Goal: Navigation & Orientation: Find specific page/section

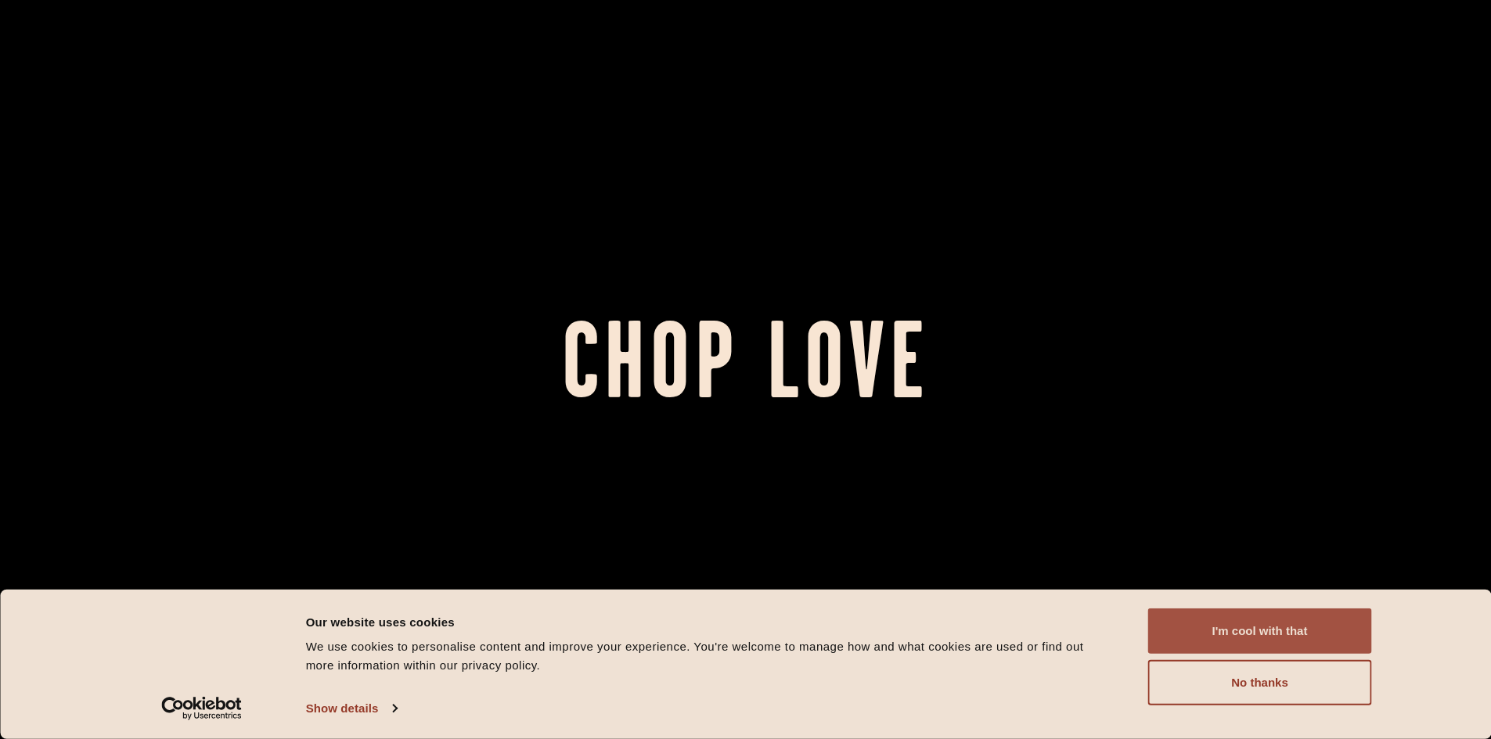
click at [1253, 632] on button "I'm cool with that" at bounding box center [1260, 631] width 224 height 45
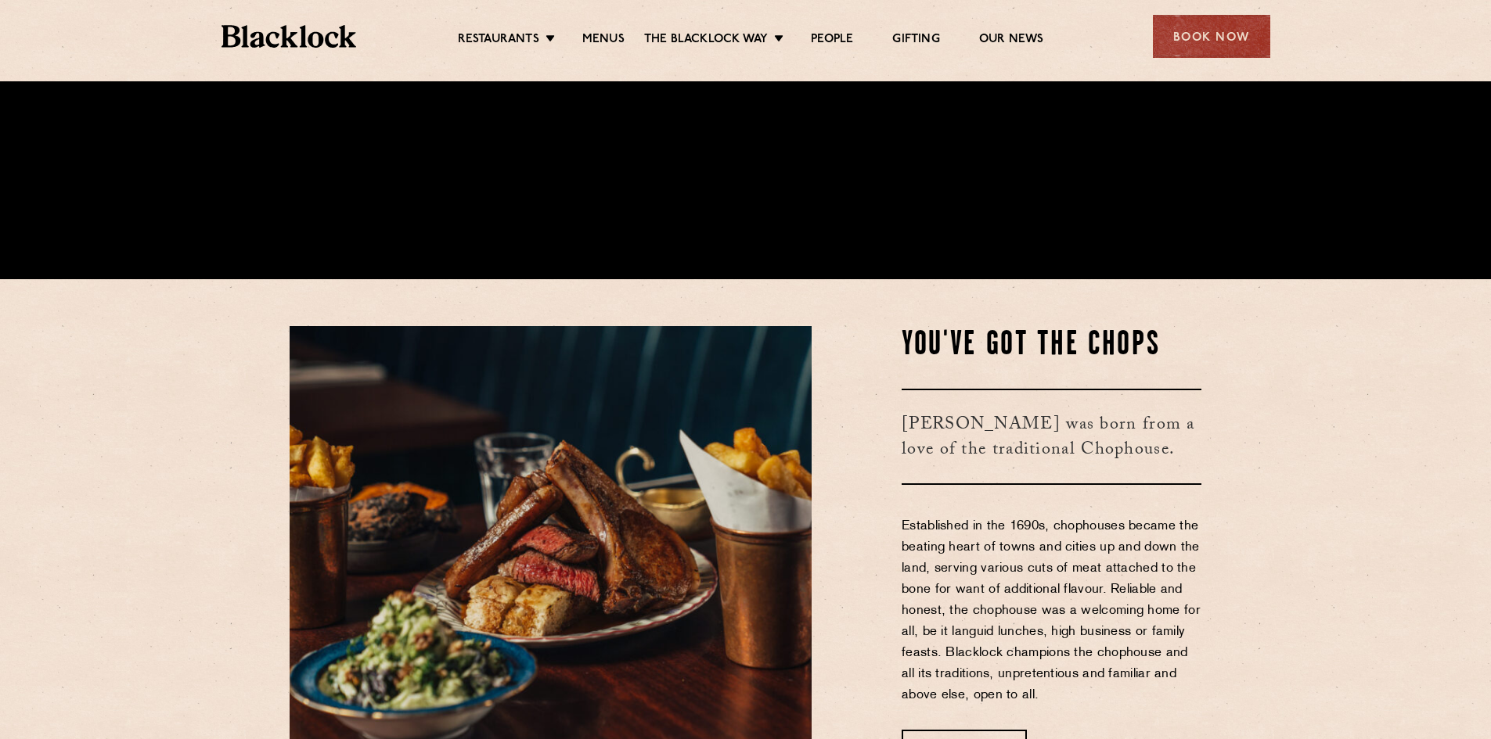
scroll to position [469, 0]
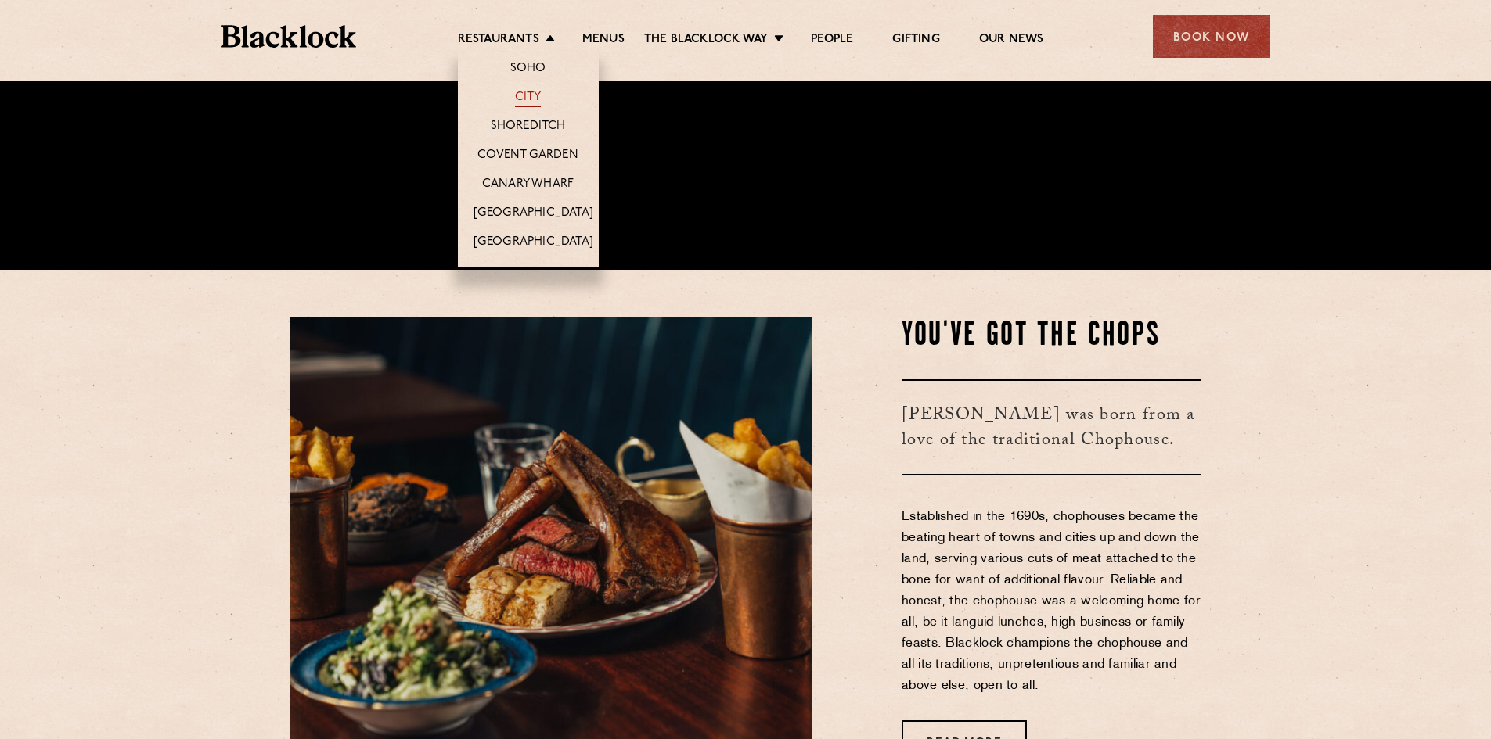
click at [526, 96] on link "City" at bounding box center [528, 98] width 27 height 17
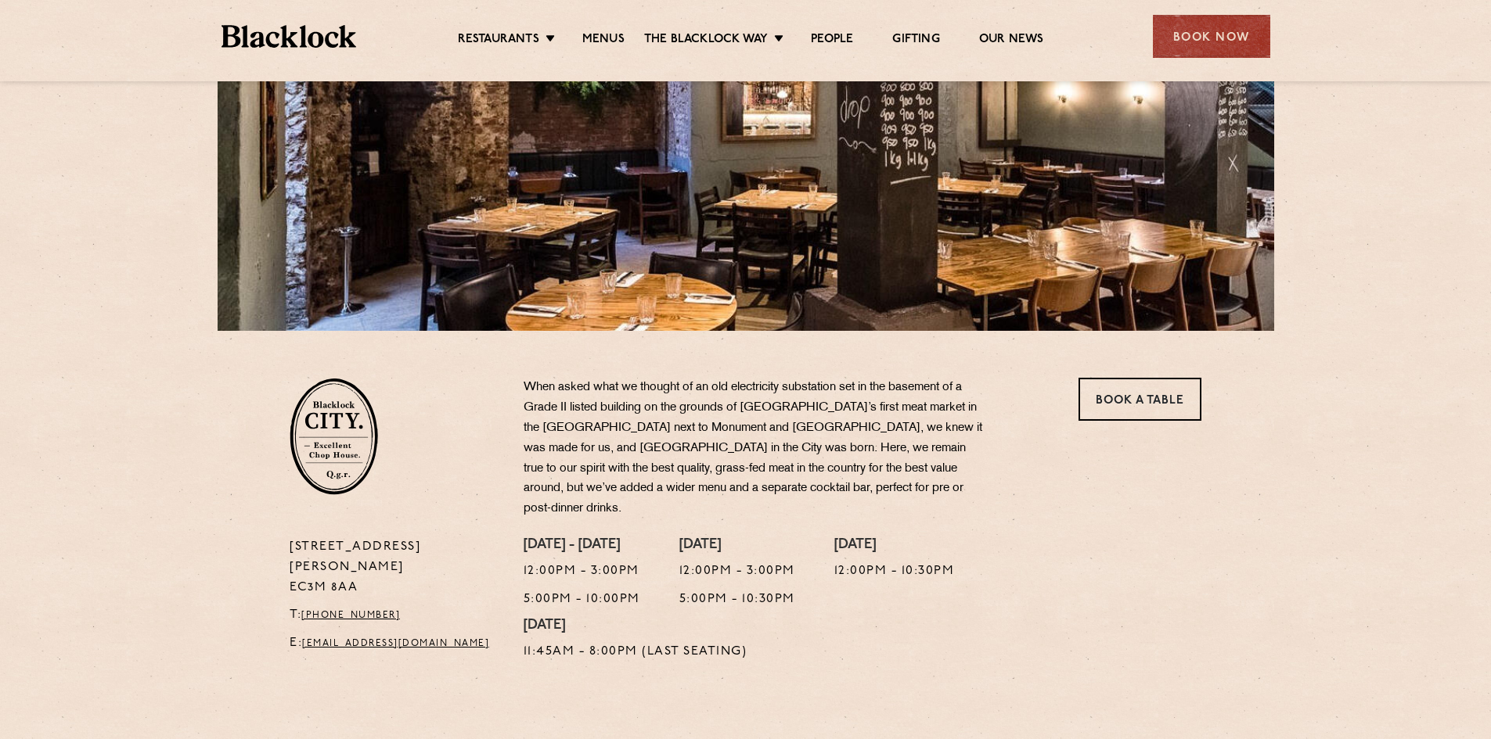
scroll to position [235, 0]
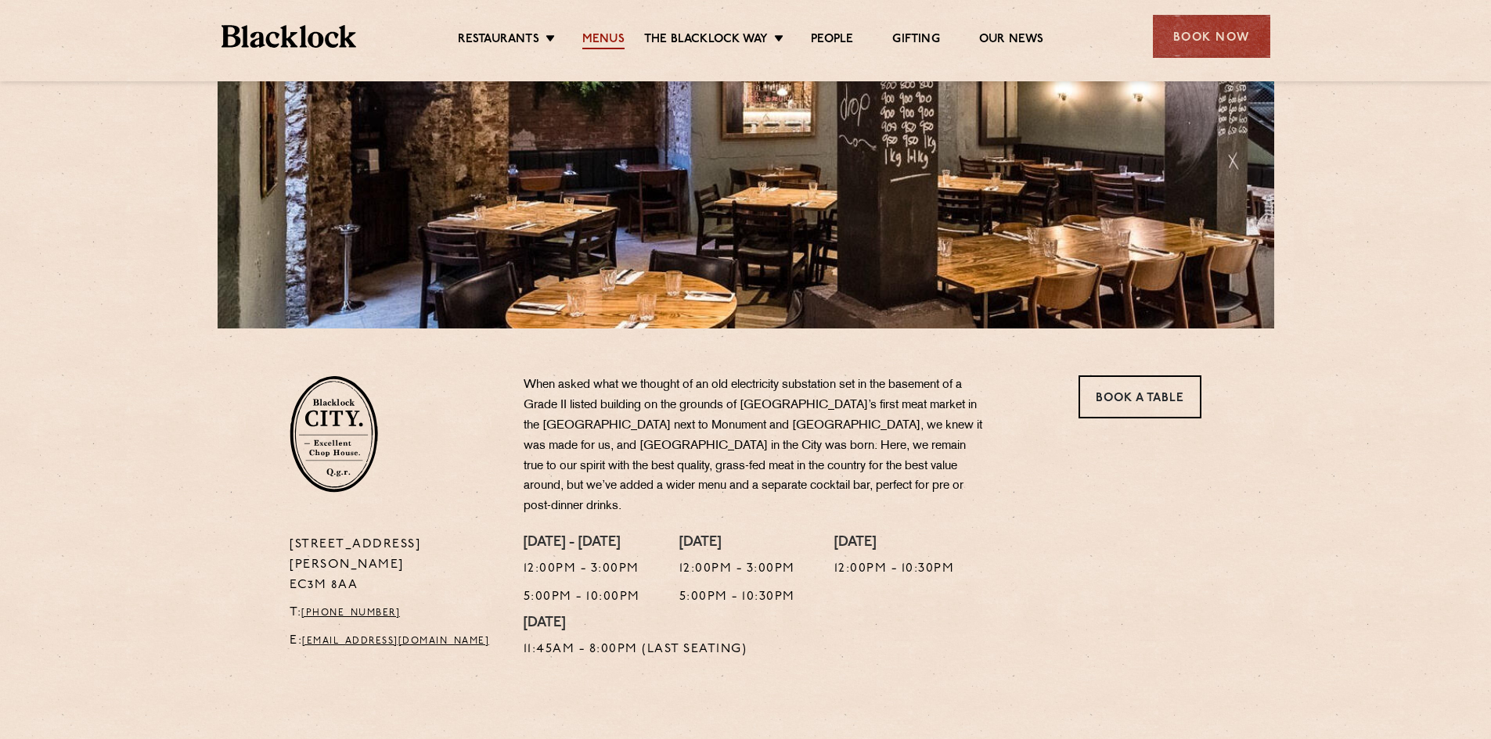
click at [591, 39] on link "Menus" at bounding box center [603, 40] width 42 height 17
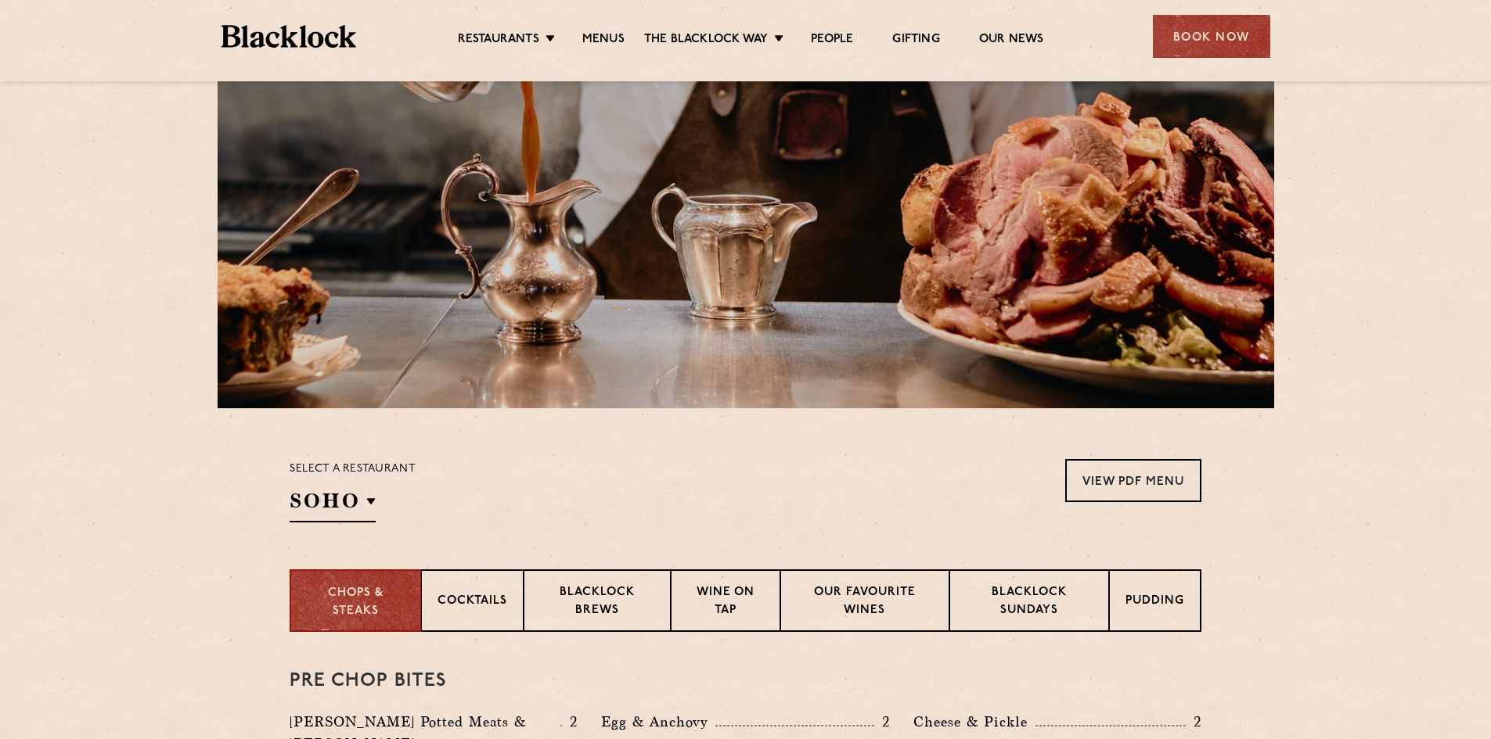
scroll to position [156, 0]
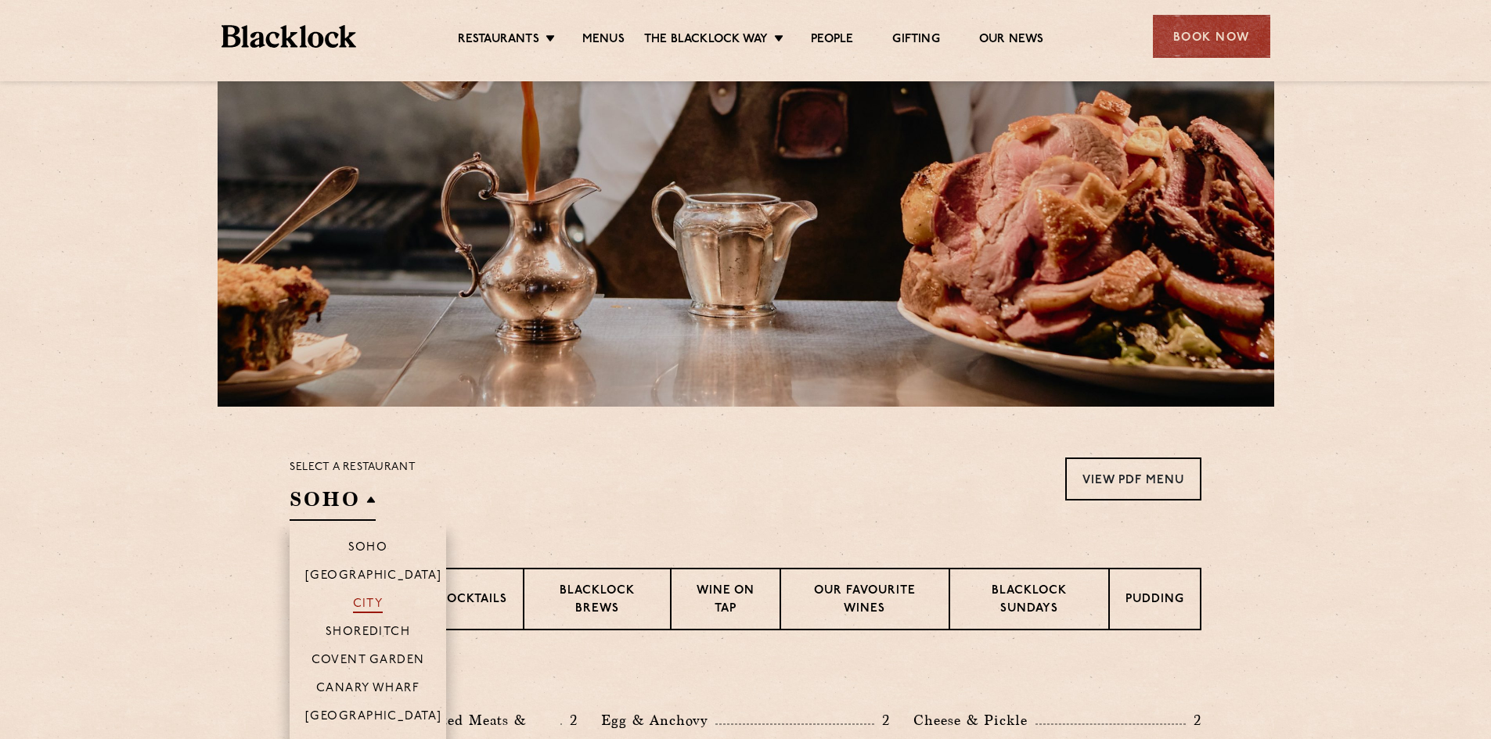
click at [376, 600] on p "City" at bounding box center [368, 606] width 31 height 16
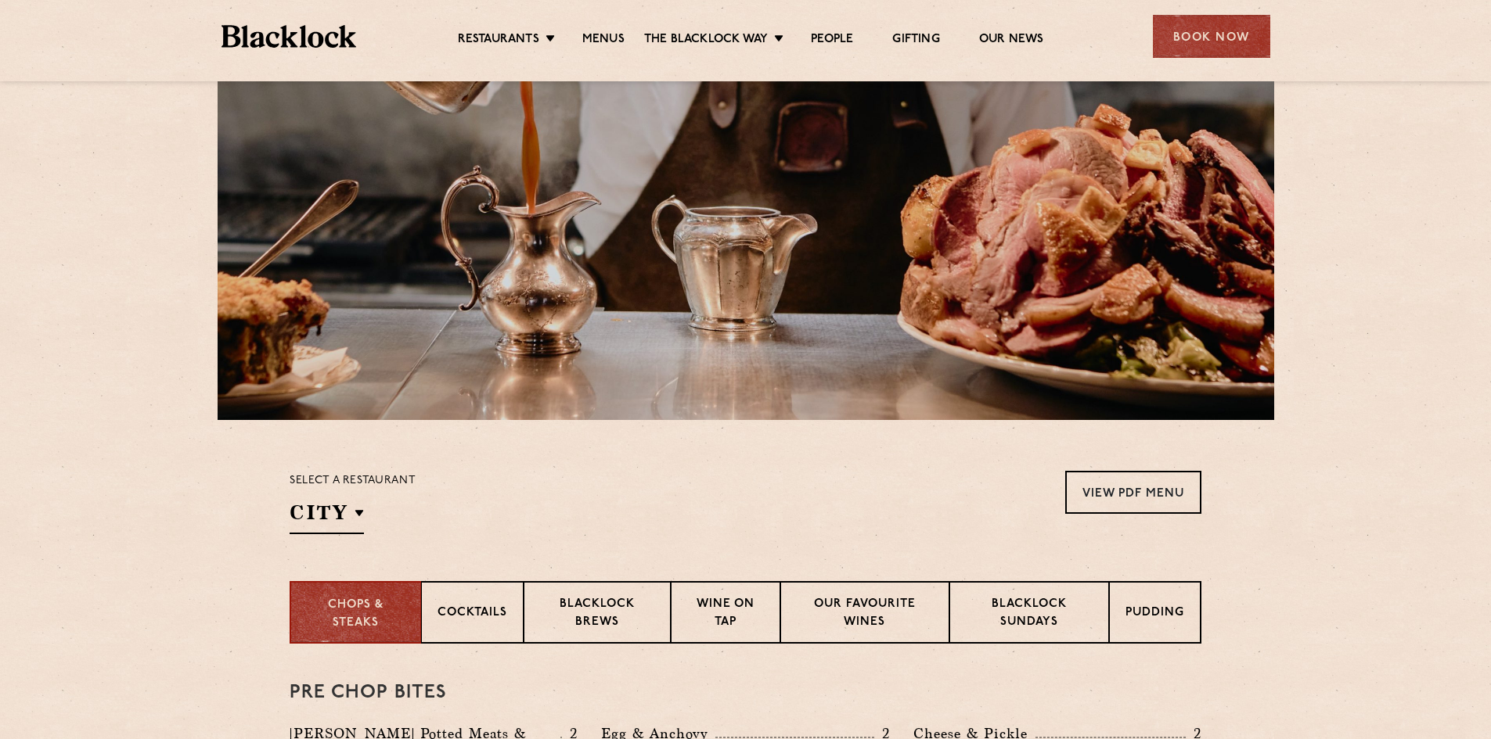
scroll to position [0, 0]
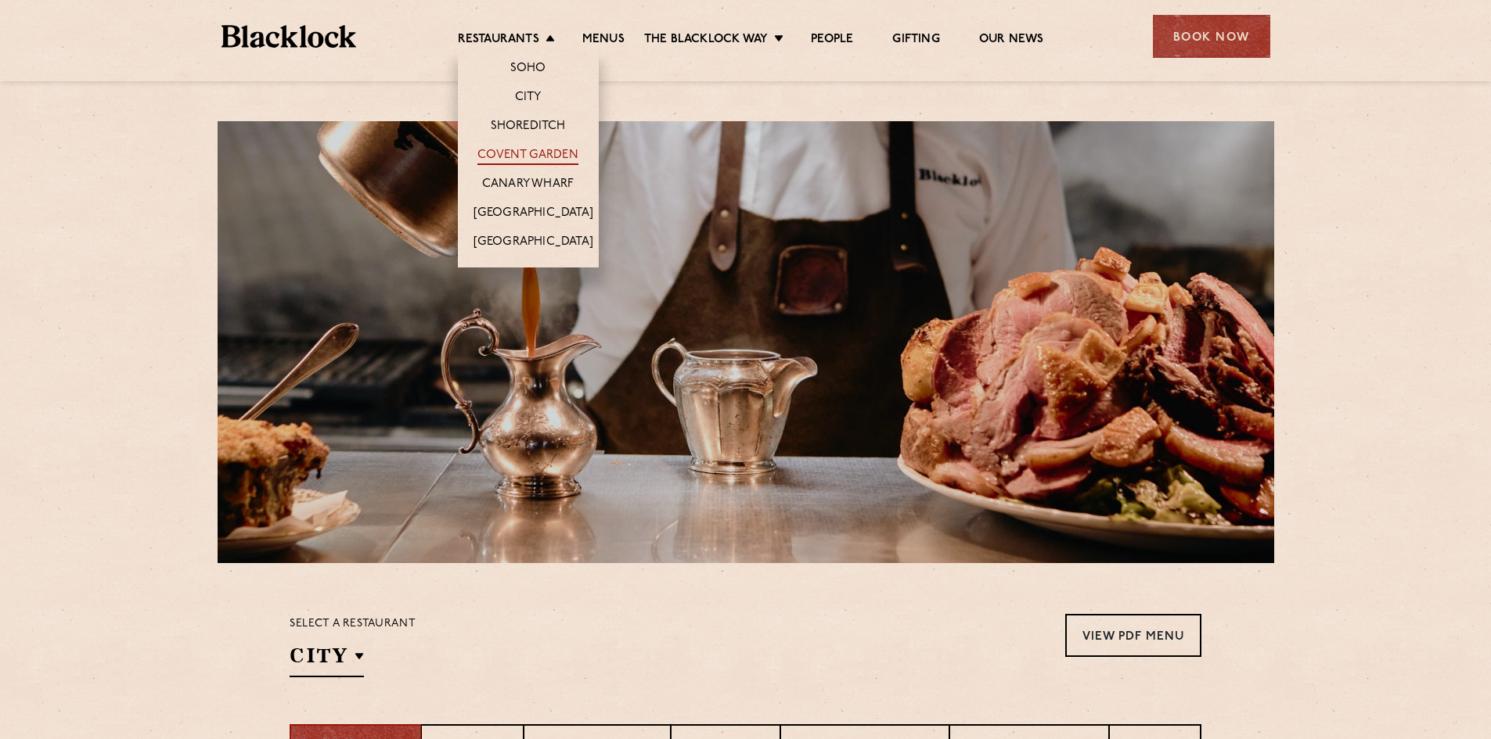
click at [543, 152] on link "Covent Garden" at bounding box center [527, 156] width 101 height 17
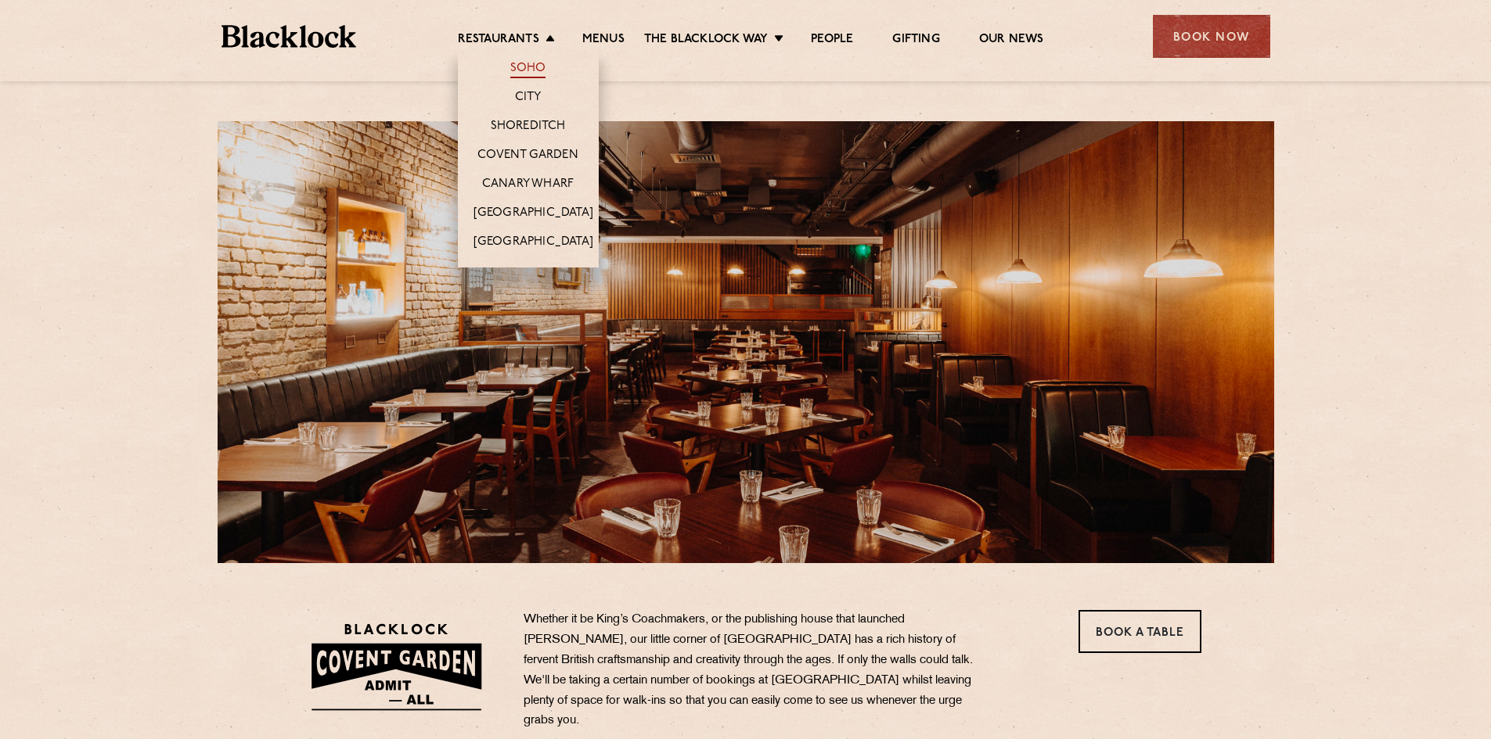
click at [529, 64] on link "Soho" at bounding box center [528, 69] width 36 height 17
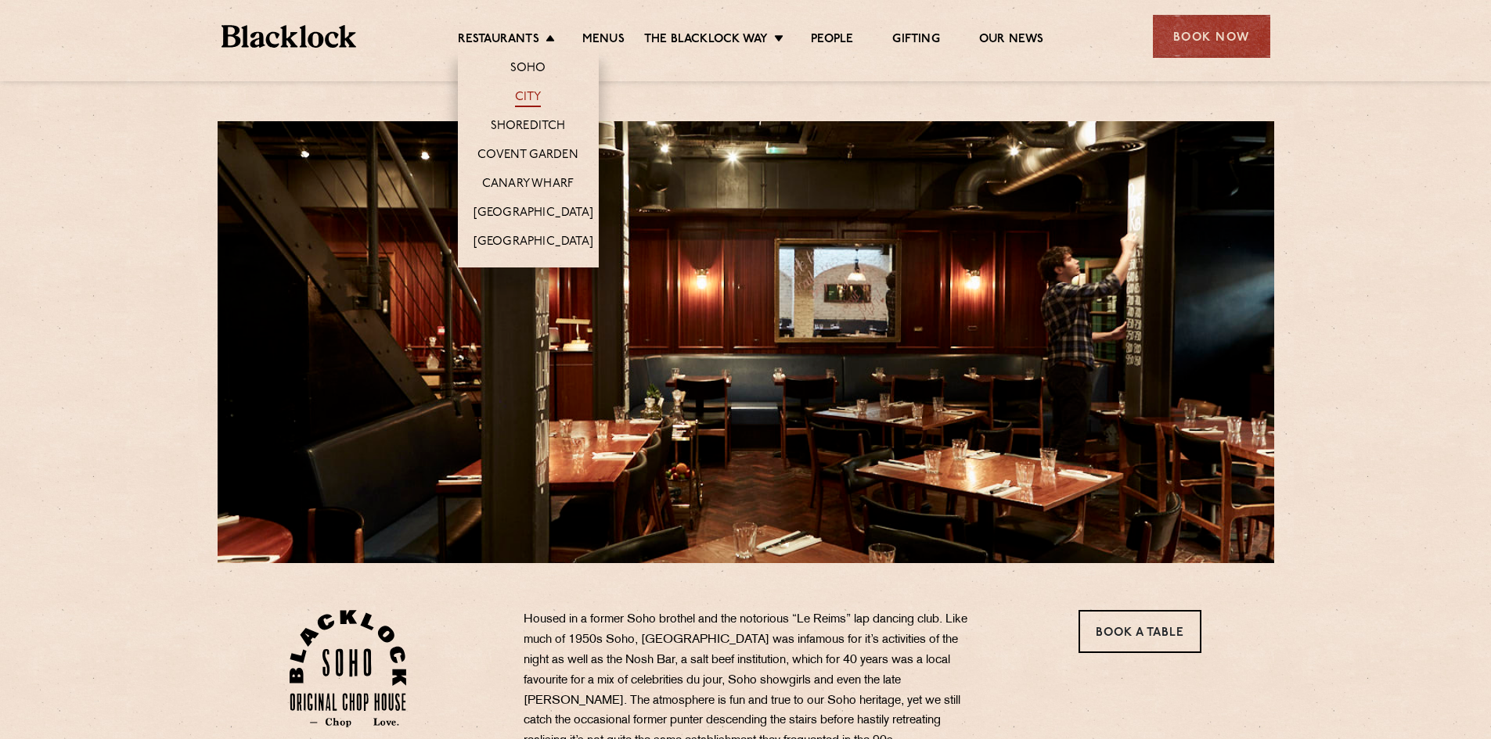
click at [526, 96] on link "City" at bounding box center [528, 98] width 27 height 17
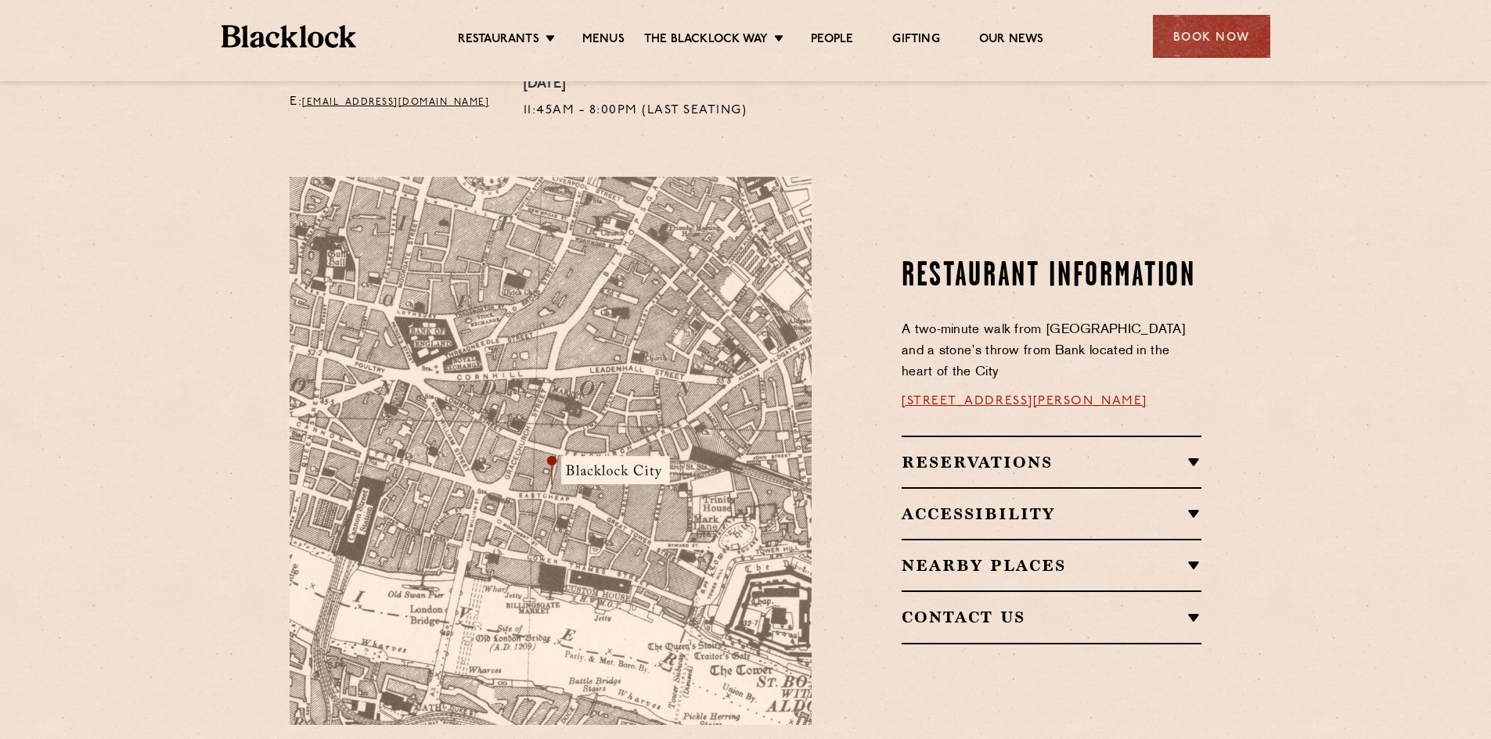
scroll to position [782, 0]
